Goal: Task Accomplishment & Management: Manage account settings

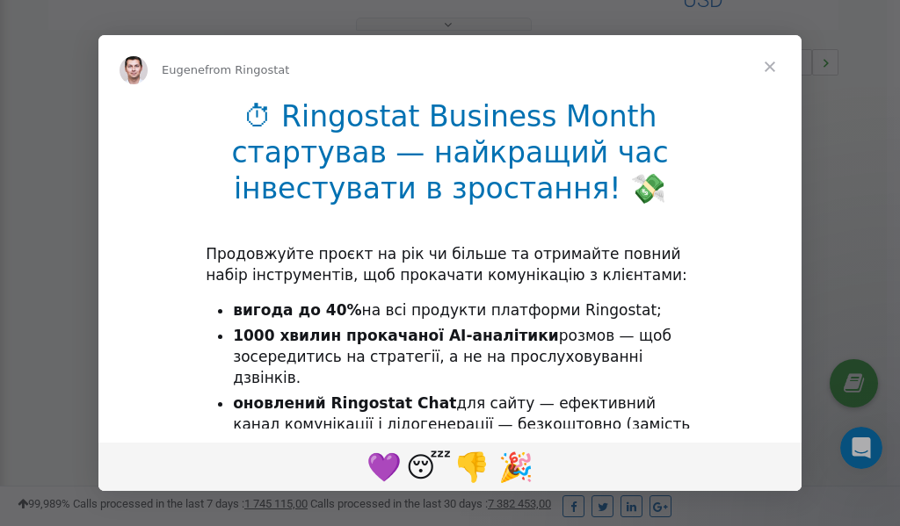
click at [771, 69] on span "Close" at bounding box center [769, 66] width 63 height 63
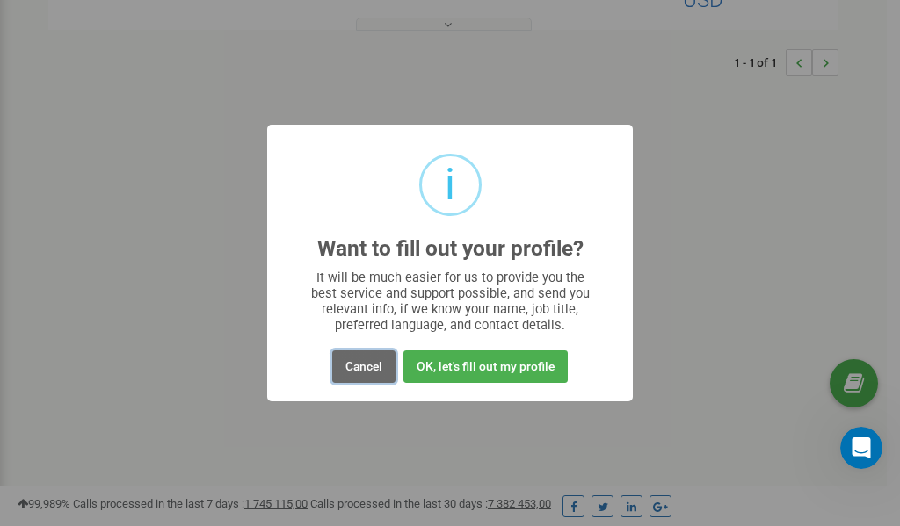
click at [357, 362] on button "Cancel" at bounding box center [363, 367] width 63 height 33
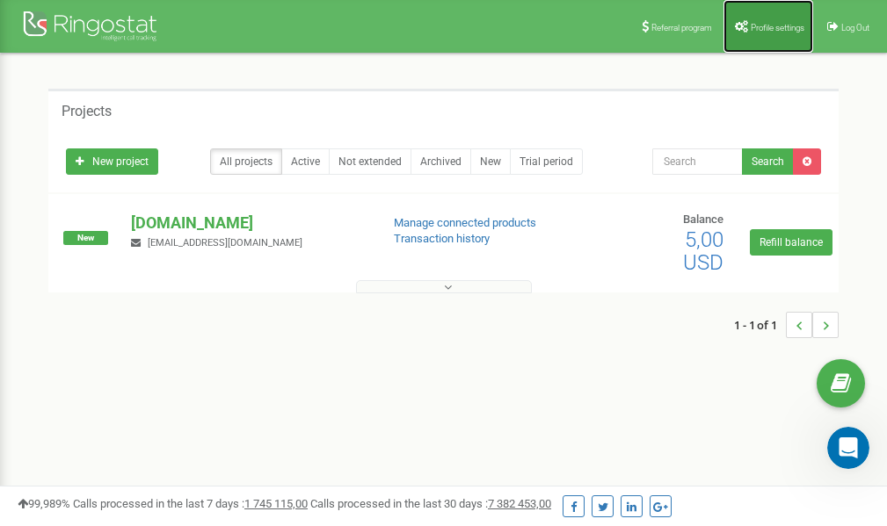
click at [764, 25] on span "Profile settings" at bounding box center [777, 28] width 54 height 10
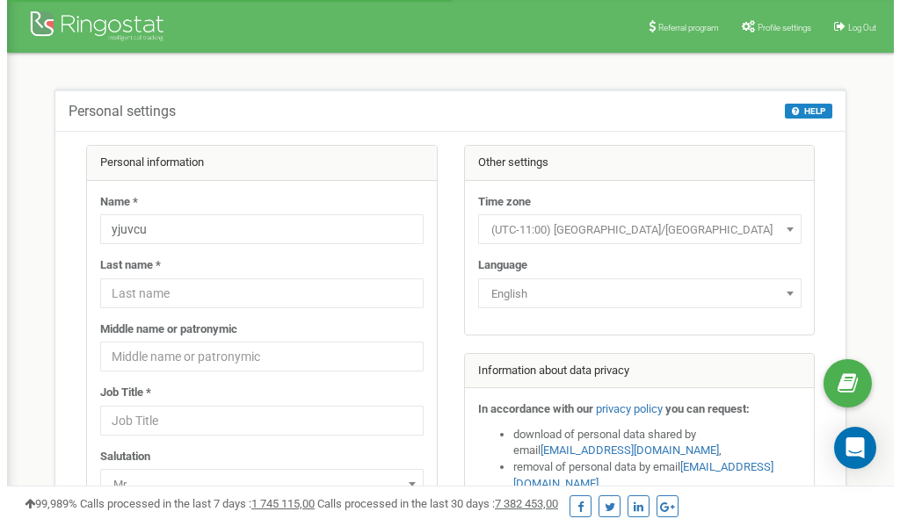
scroll to position [88, 0]
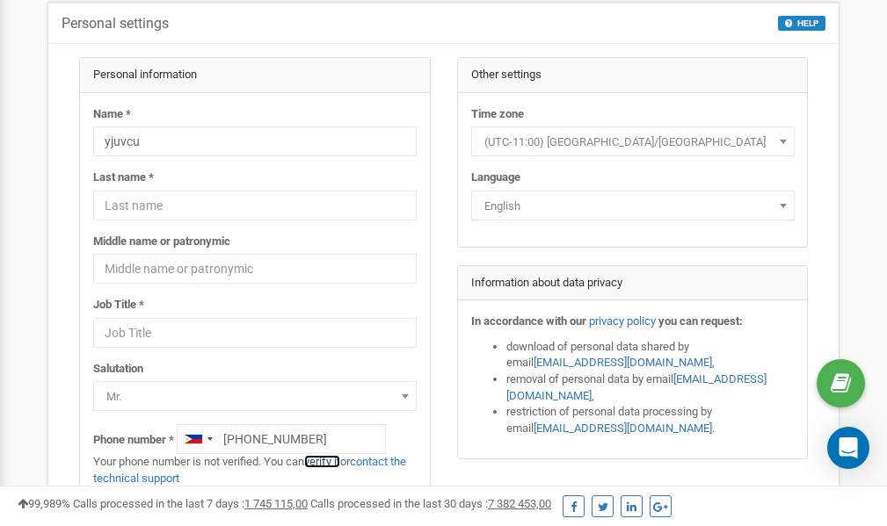
click at [332, 463] on link "verify it" at bounding box center [322, 461] width 36 height 13
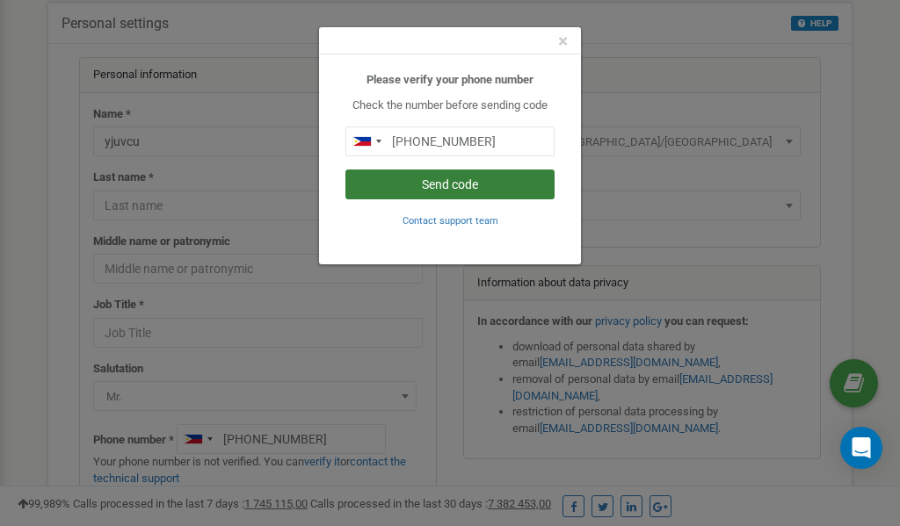
click at [485, 185] on button "Send code" at bounding box center [449, 185] width 209 height 30
